Goal: Information Seeking & Learning: Learn about a topic

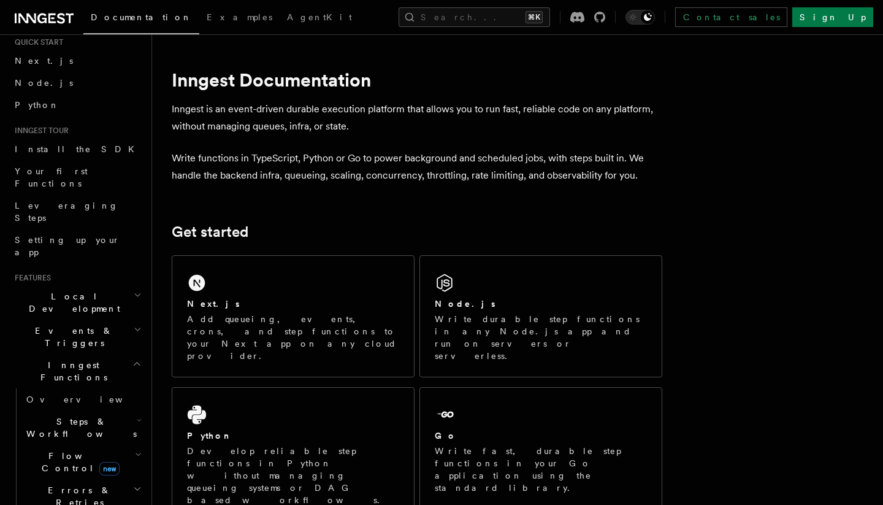
scroll to position [39, 0]
click at [117, 353] on h2 "Inngest Functions" at bounding box center [77, 370] width 134 height 34
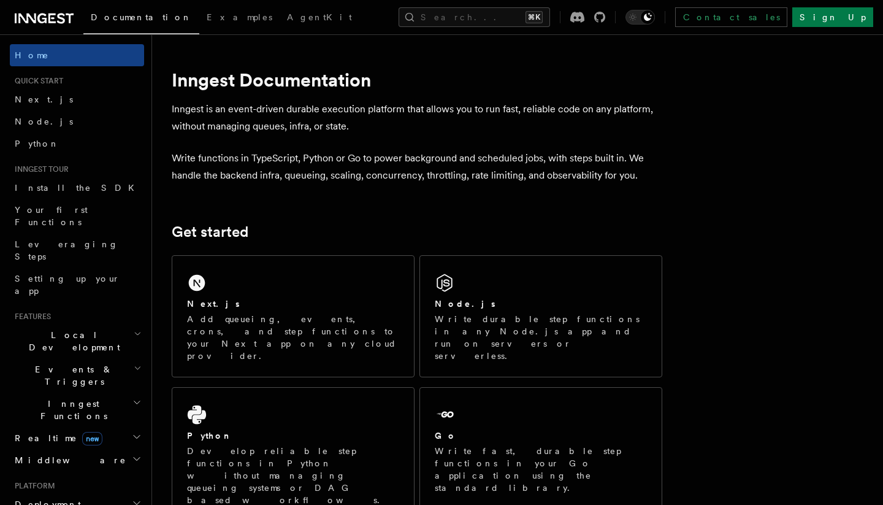
scroll to position [0, 0]
click at [207, 17] on span "Examples" at bounding box center [240, 17] width 66 height 10
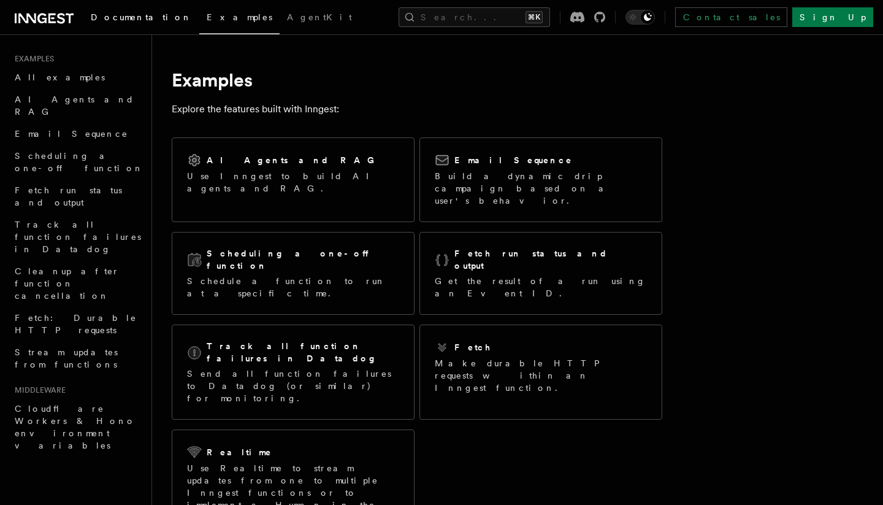
click at [125, 20] on span "Documentation" at bounding box center [141, 17] width 101 height 10
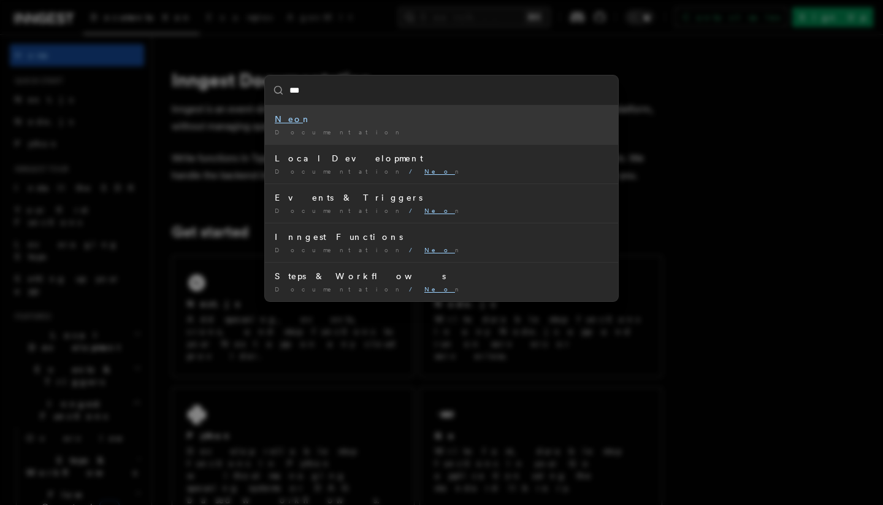
type input "****"
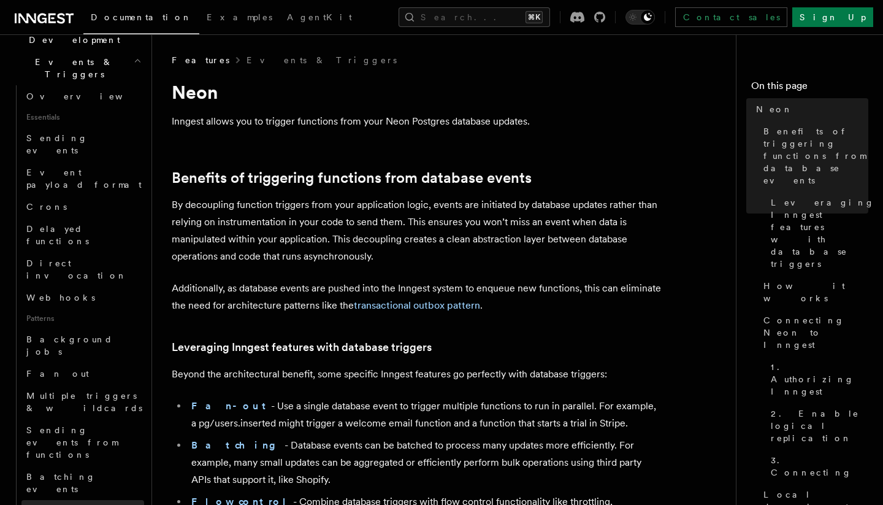
scroll to position [132, 0]
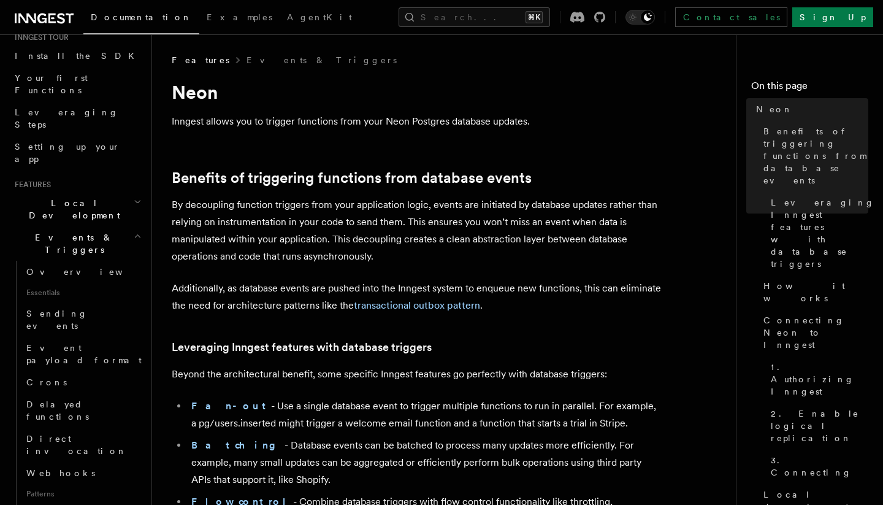
click at [122, 192] on h2 "Local Development" at bounding box center [77, 209] width 134 height 34
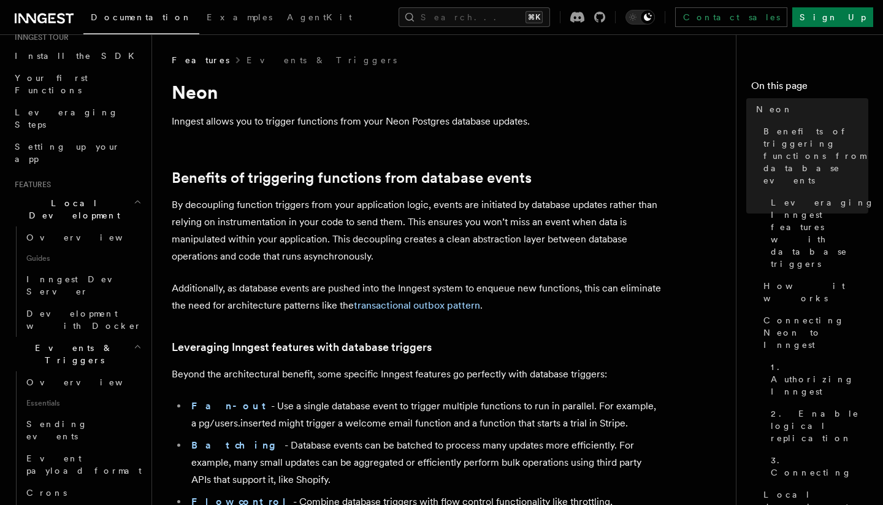
click at [122, 192] on h2 "Local Development" at bounding box center [77, 209] width 134 height 34
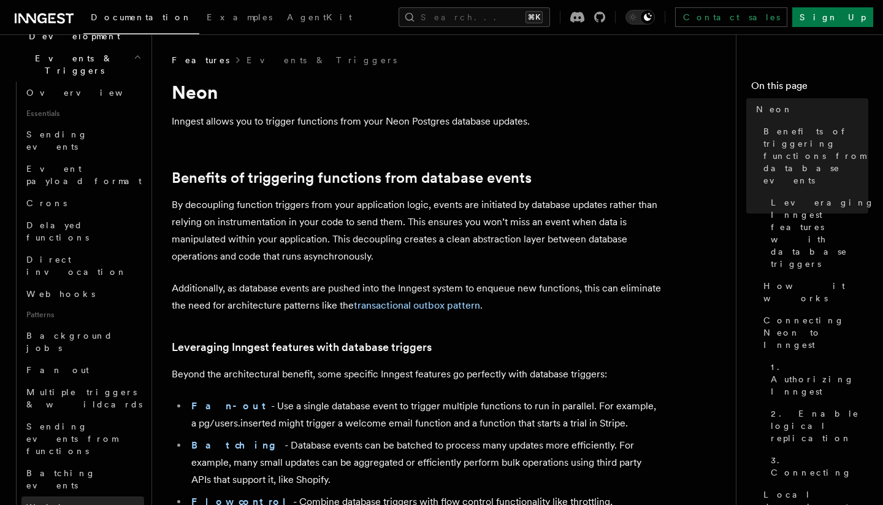
scroll to position [312, 0]
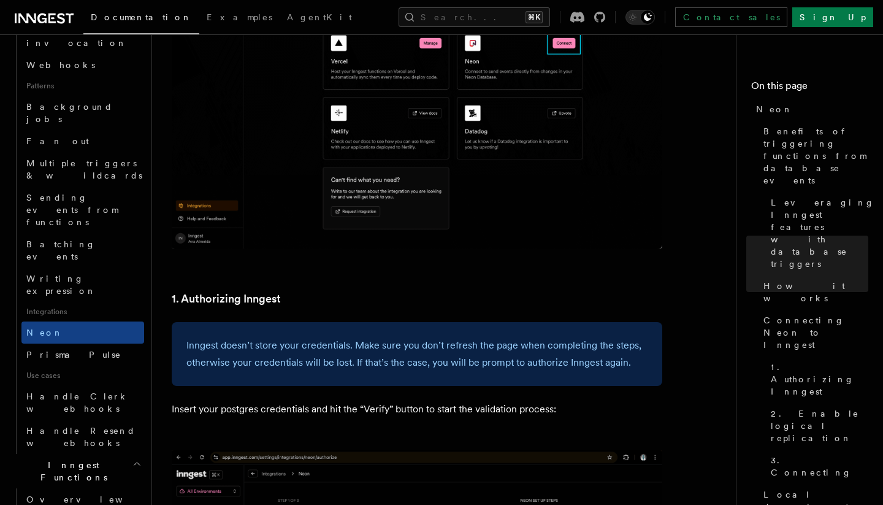
scroll to position [550, 0]
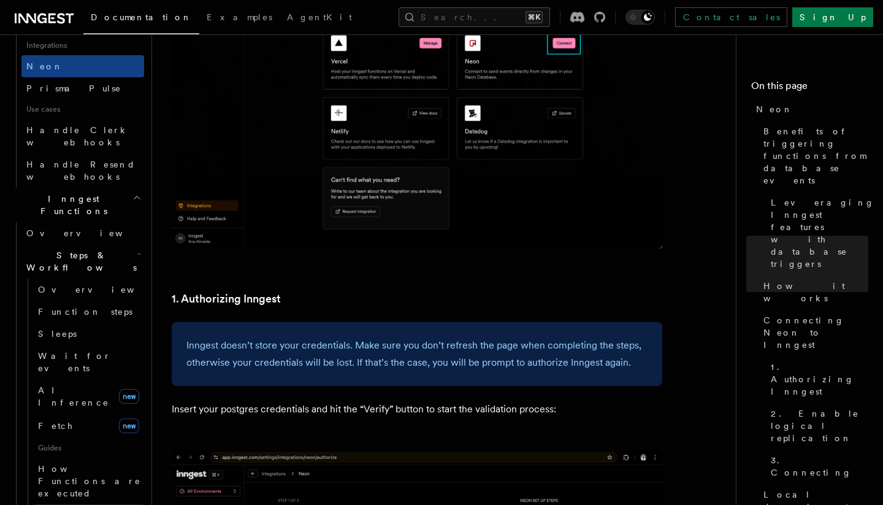
scroll to position [807, 0]
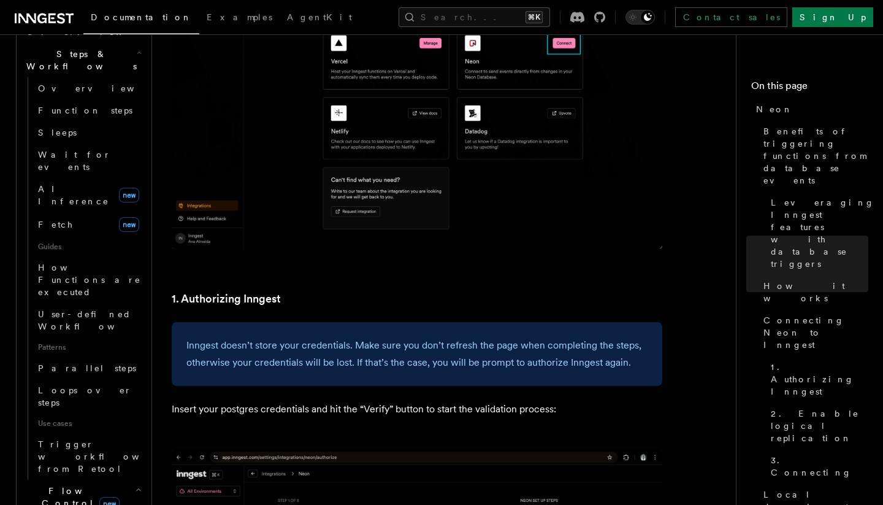
scroll to position [1012, 0]
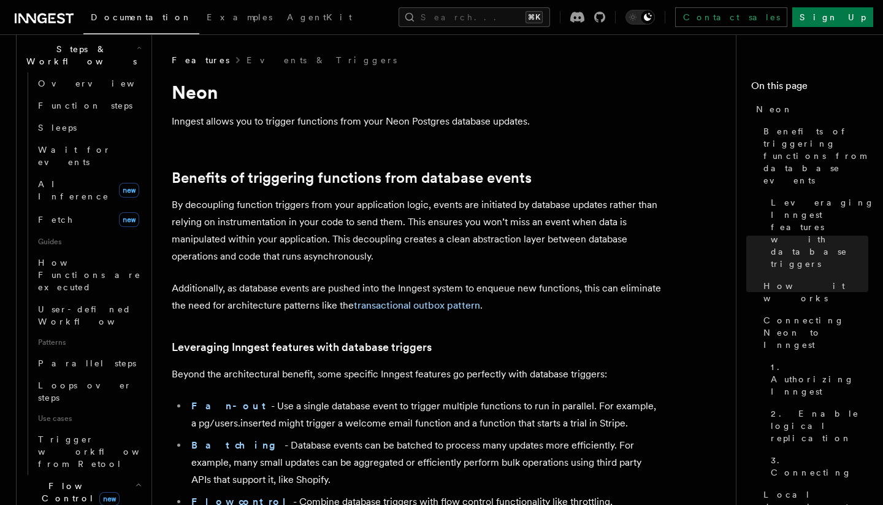
scroll to position [634, 0]
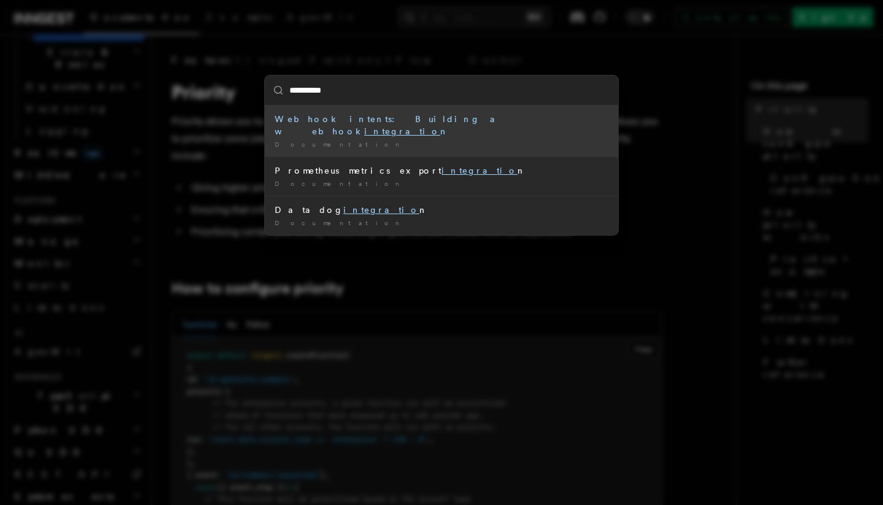
type input "**********"
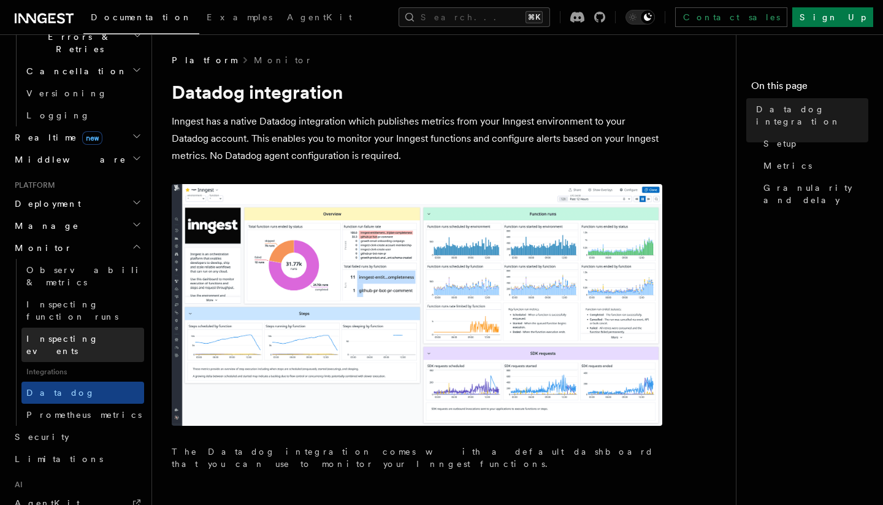
scroll to position [437, 0]
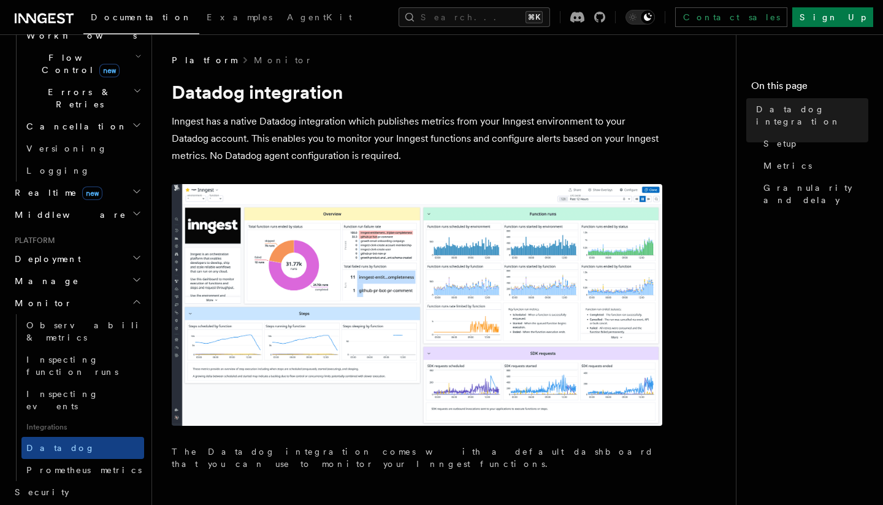
click at [122, 248] on h2 "Deployment" at bounding box center [77, 259] width 134 height 22
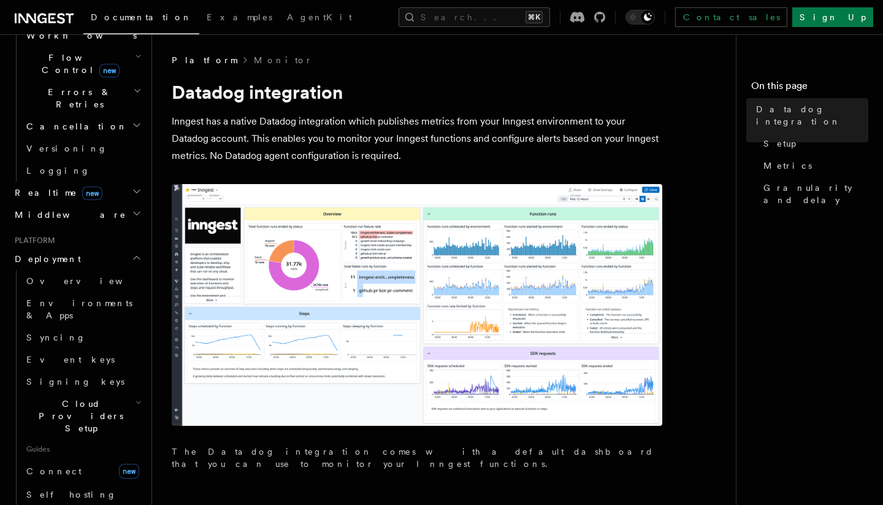
click at [136, 398] on icon "button" at bounding box center [139, 403] width 6 height 10
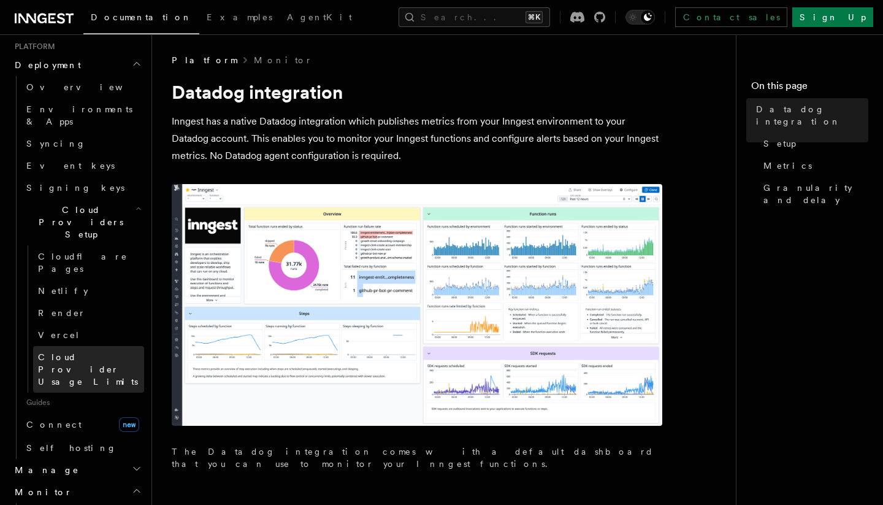
scroll to position [631, 0]
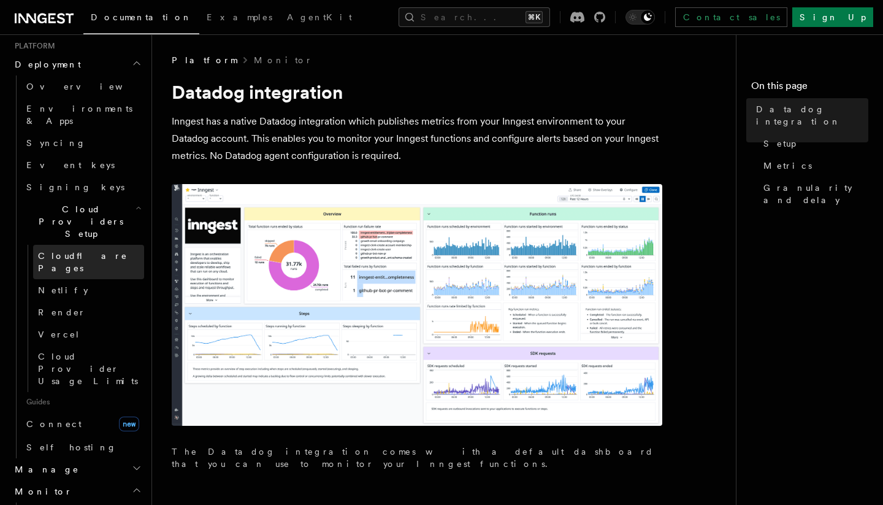
click at [88, 251] on span "Cloudflare Pages" at bounding box center [83, 262] width 90 height 22
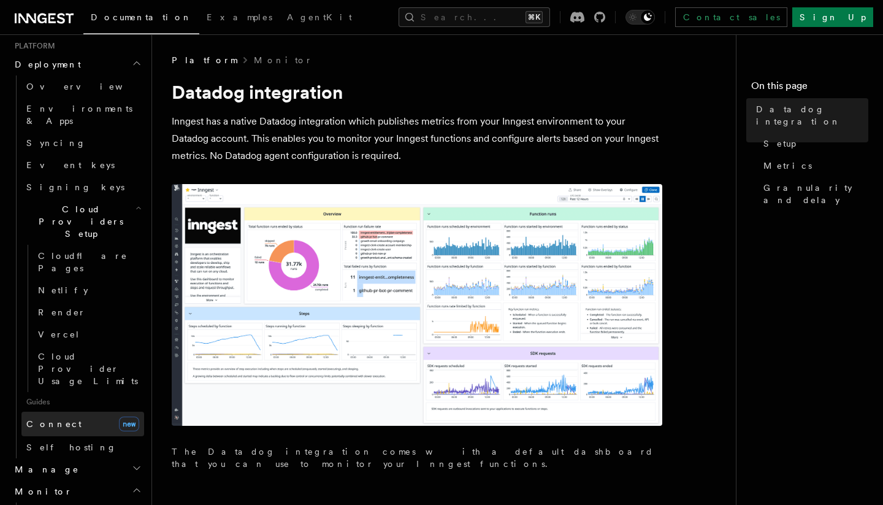
click at [36, 412] on link "Connect new" at bounding box center [82, 424] width 123 height 25
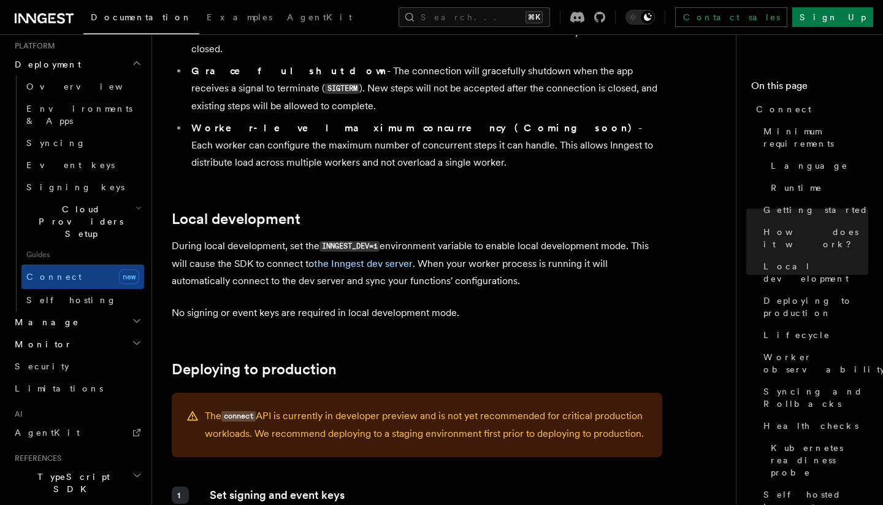
scroll to position [1478, 0]
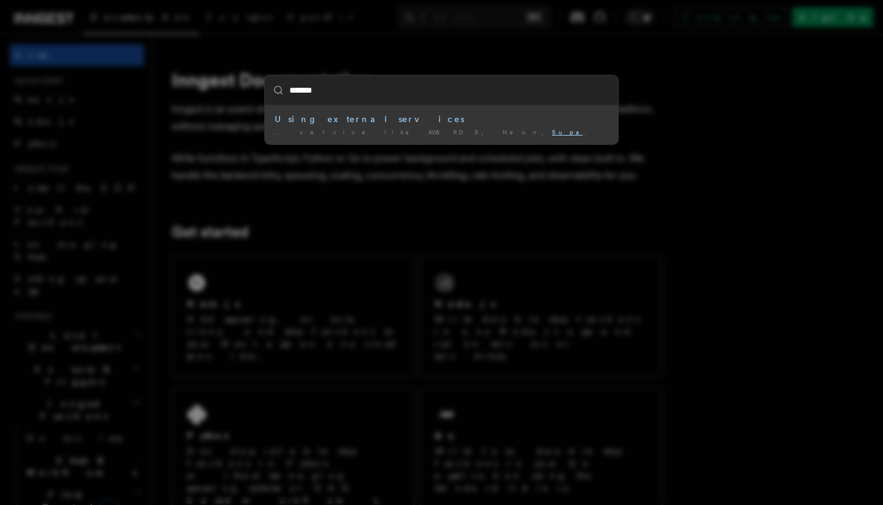
type input "********"
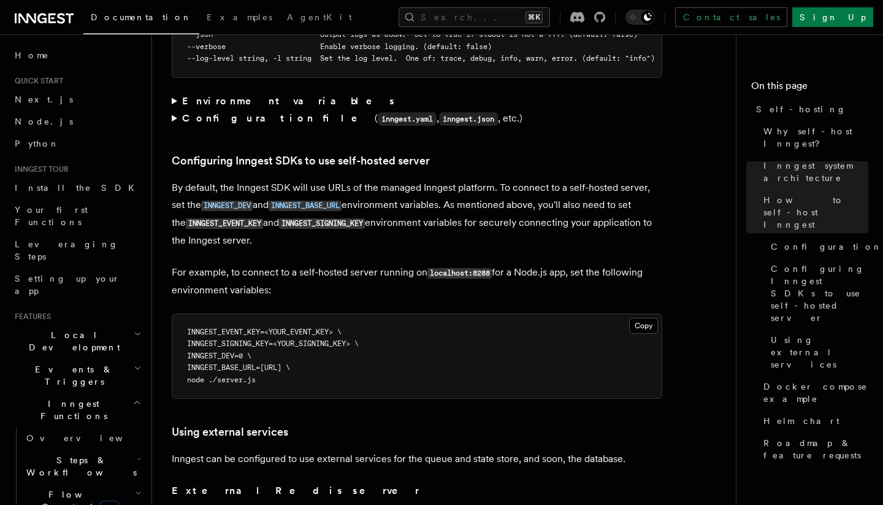
scroll to position [2588, 0]
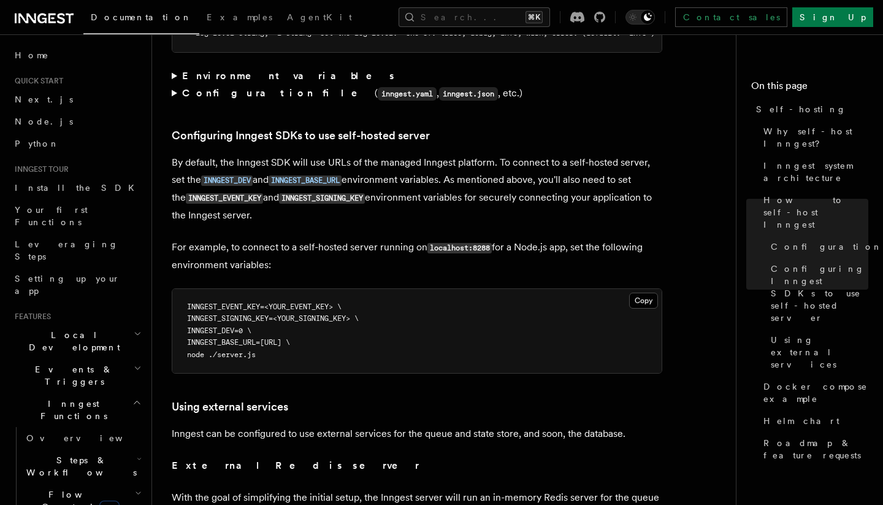
click at [164, 217] on div "Platform Deployment Self-hosting Self-hosting support for Inngest is supported …" at bounding box center [468, 61] width 633 height 5298
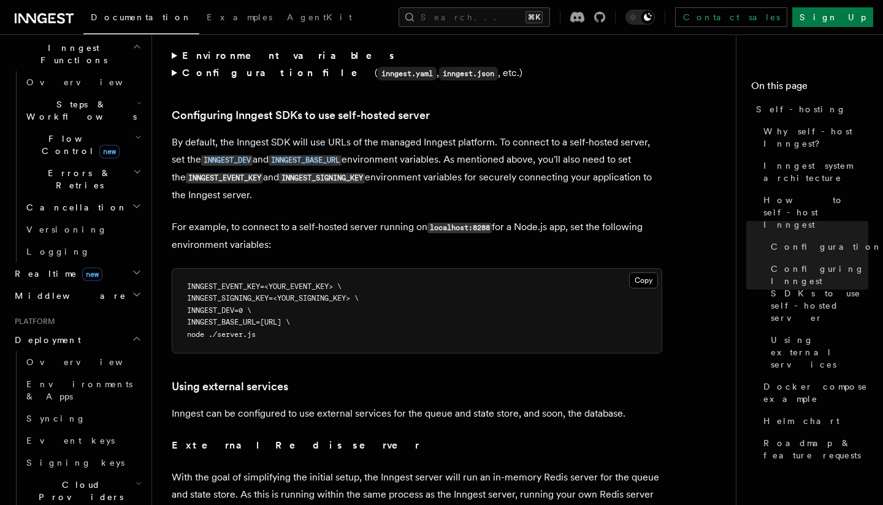
scroll to position [0, 0]
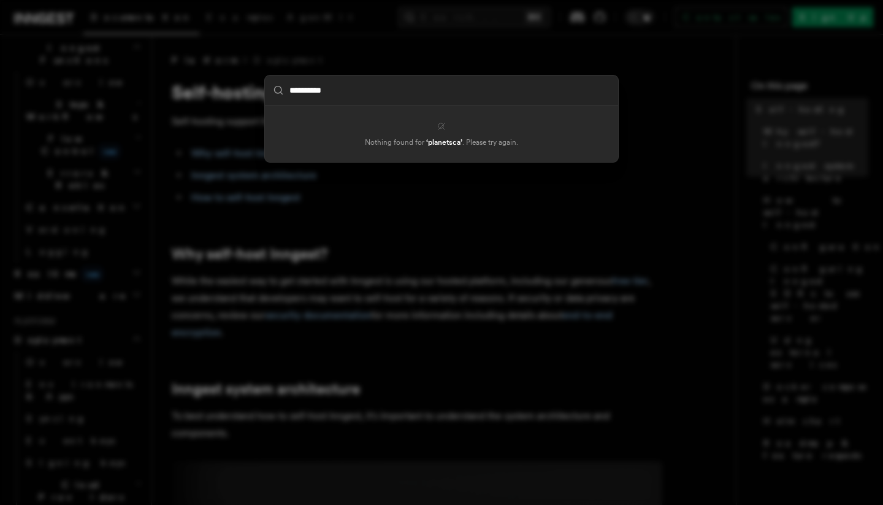
type input "**********"
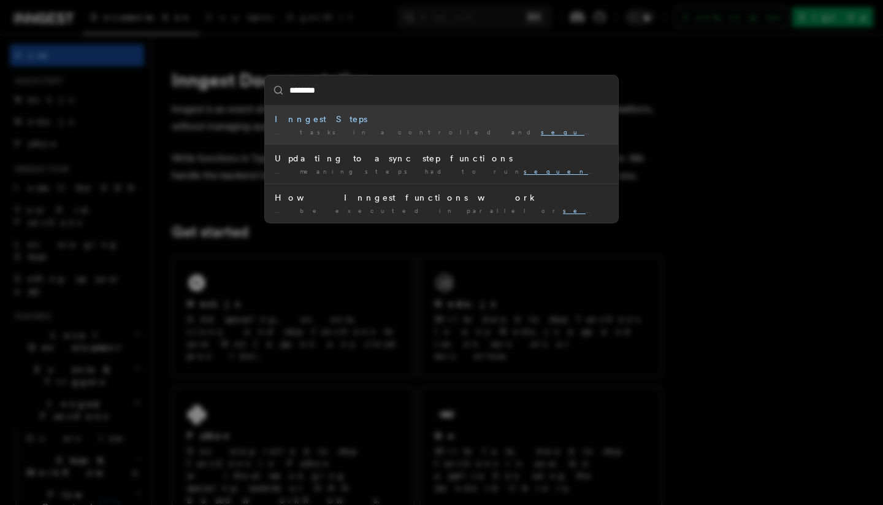
type input "*********"
